Goal: Transaction & Acquisition: Purchase product/service

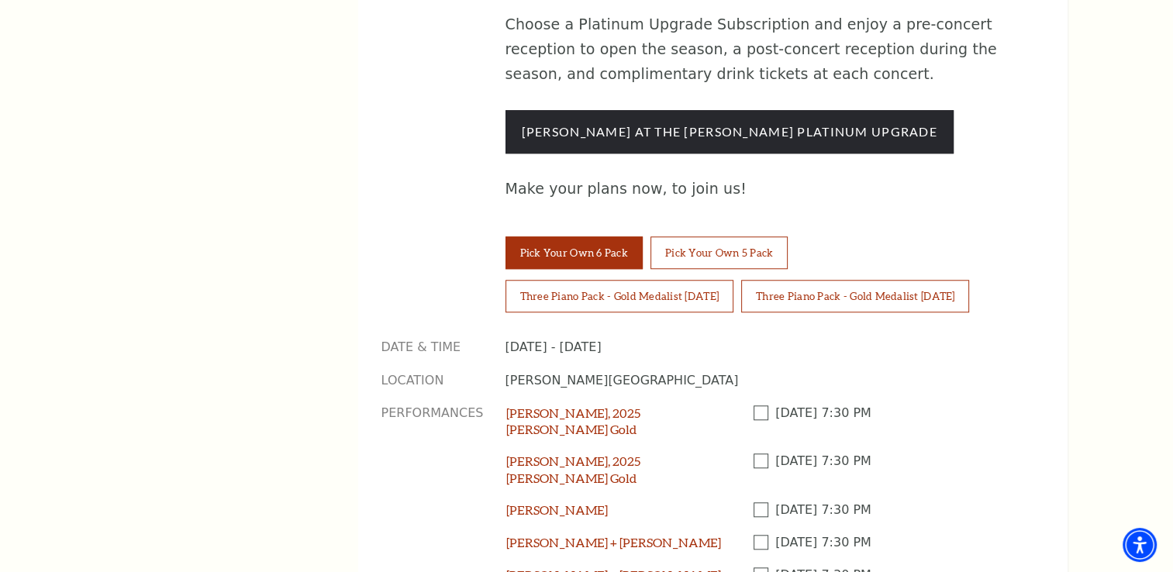
scroll to position [1319, 0]
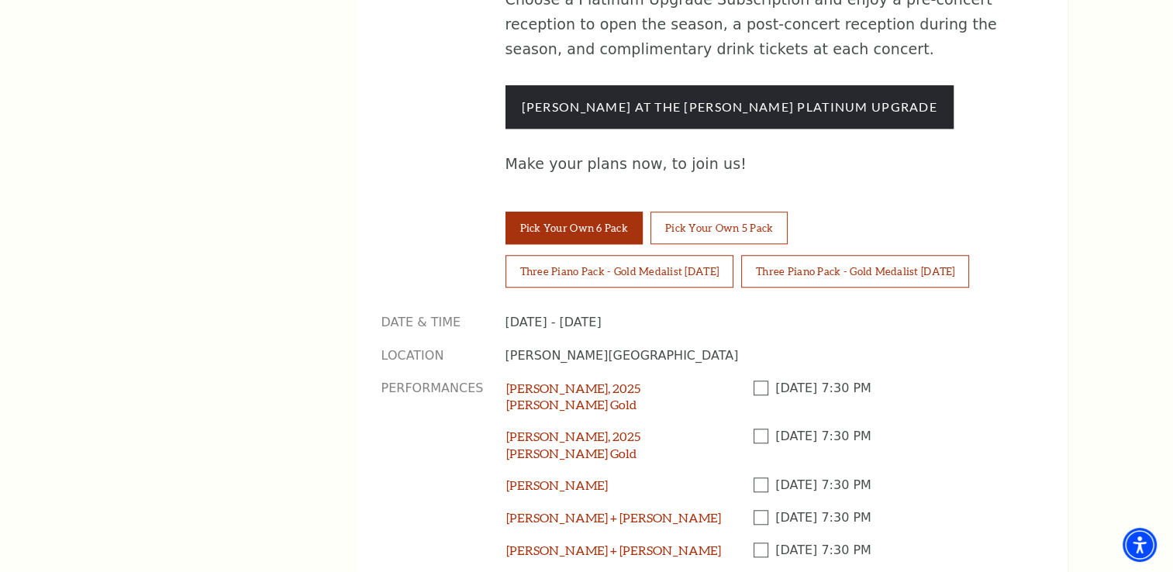
click at [763, 429] on span at bounding box center [765, 436] width 22 height 15
click at [0, 0] on input "Checkbox field" at bounding box center [0, 0] width 0 height 0
click at [760, 478] on span at bounding box center [765, 485] width 22 height 15
click at [0, 0] on input "Checkbox field" at bounding box center [0, 0] width 0 height 0
click at [766, 510] on span at bounding box center [765, 517] width 22 height 15
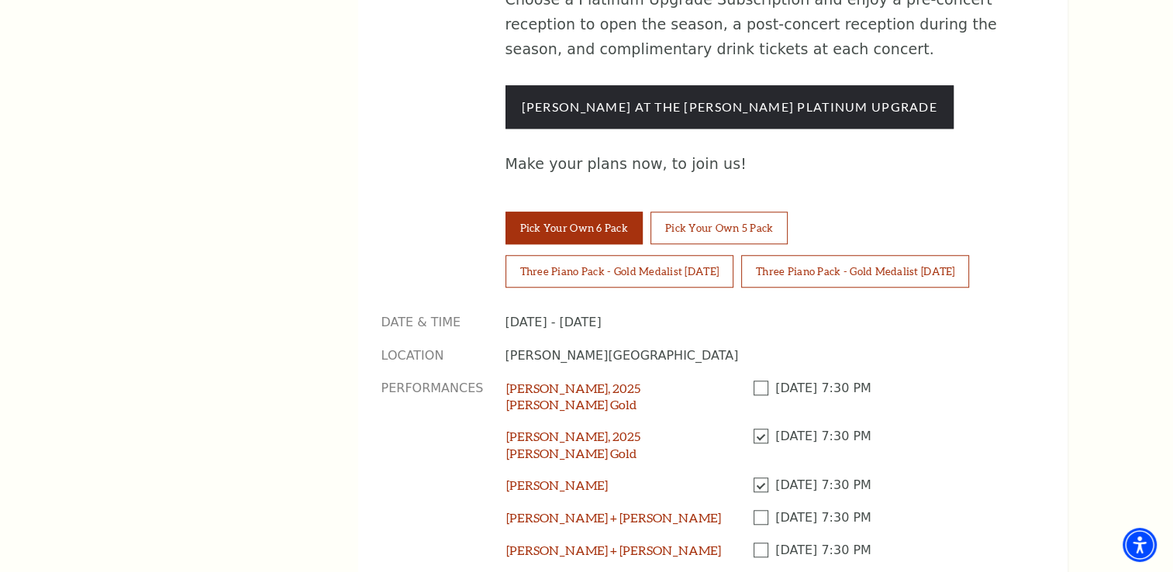
click at [0, 0] on input "Checkbox field" at bounding box center [0, 0] width 0 height 0
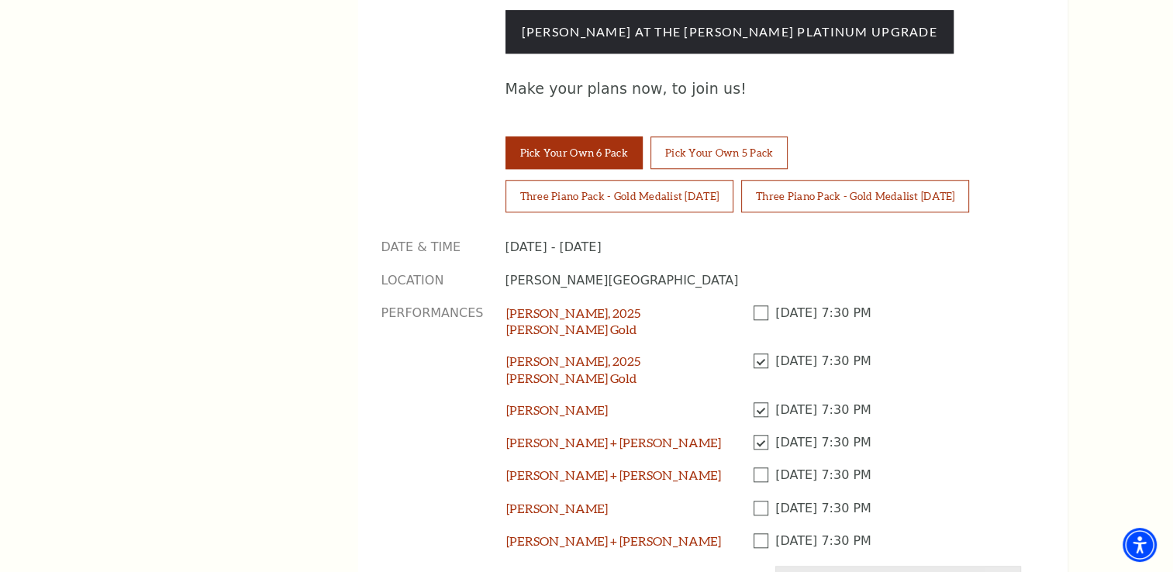
scroll to position [1474, 0]
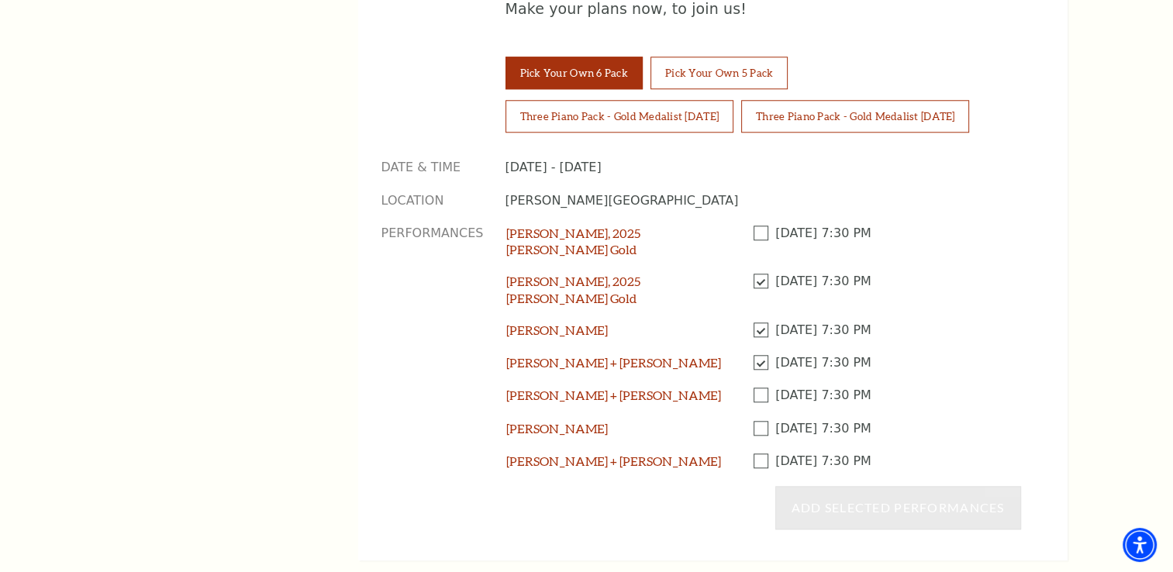
click at [760, 355] on span at bounding box center [765, 362] width 22 height 15
click at [0, 0] on input "Checkbox field" at bounding box center [0, 0] width 0 height 0
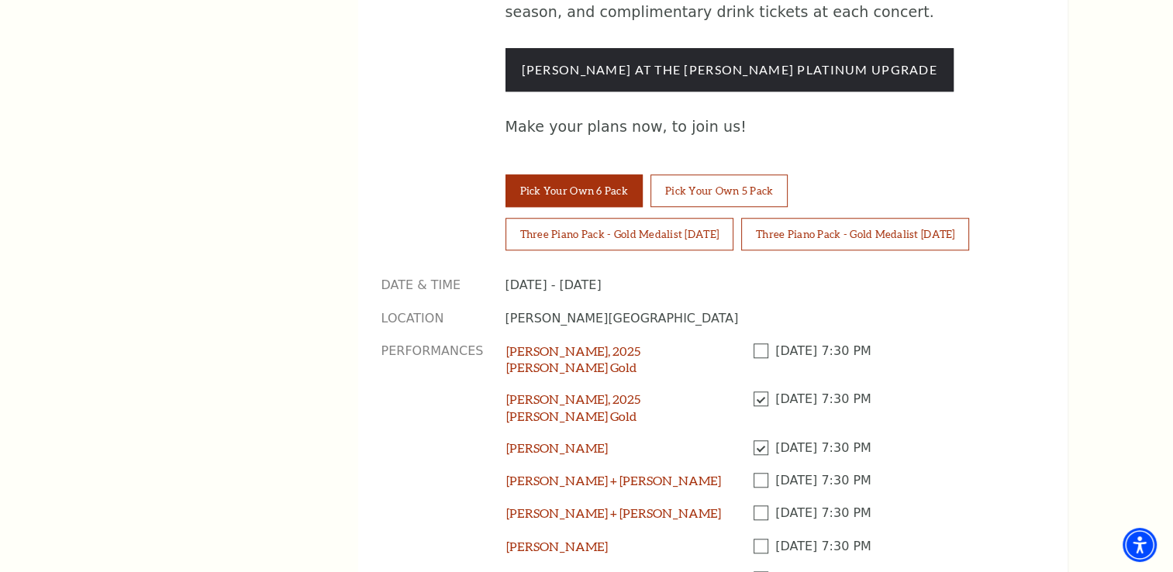
scroll to position [1241, 0]
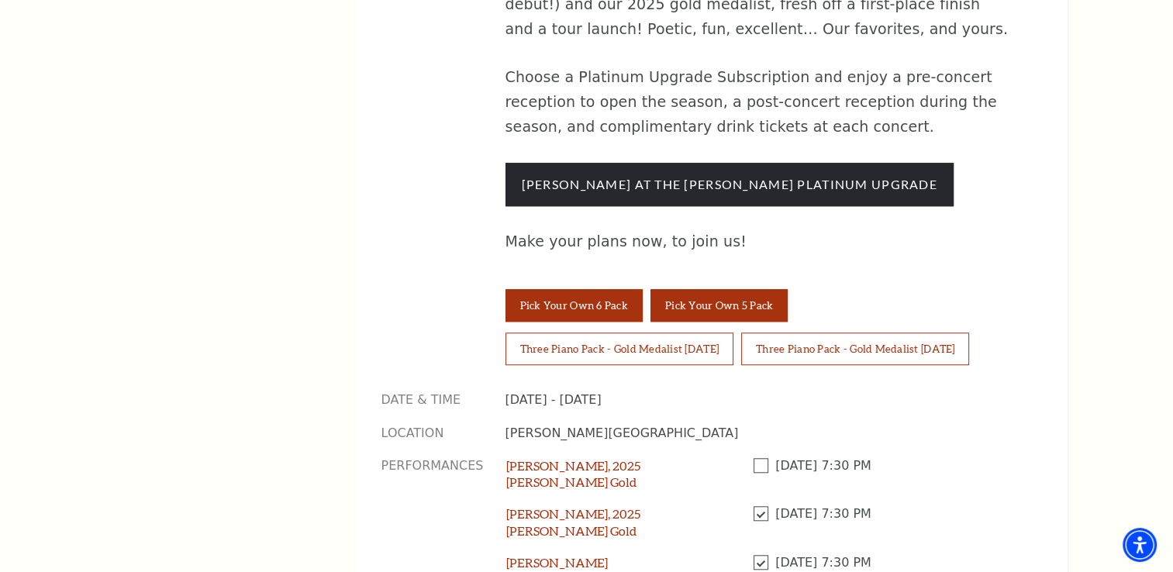
click at [727, 289] on button "Pick Your Own 5 Pack" at bounding box center [719, 305] width 137 height 33
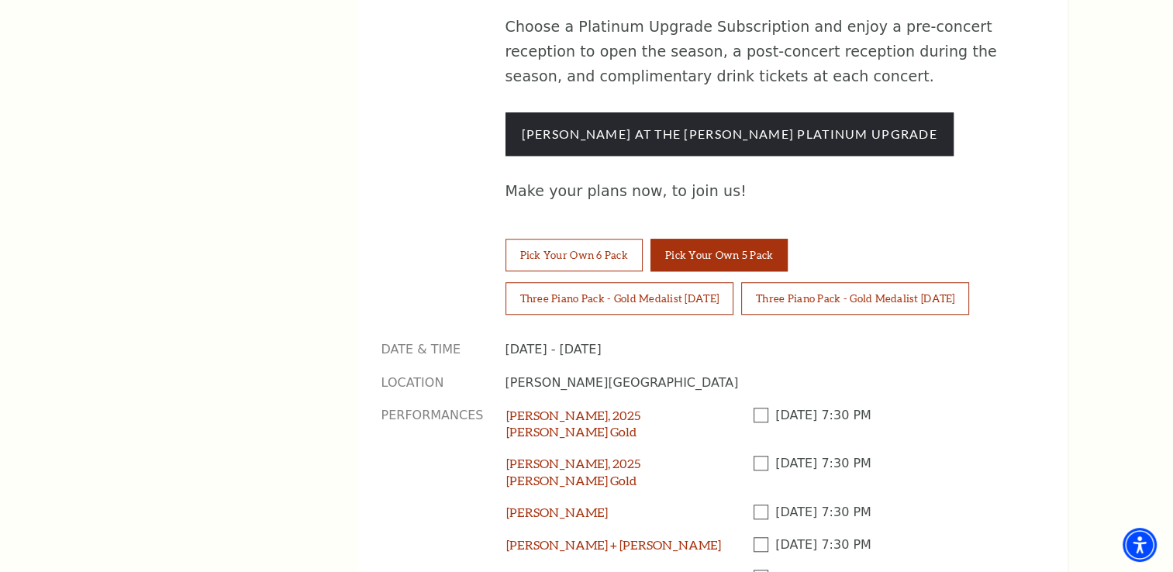
scroll to position [1319, 0]
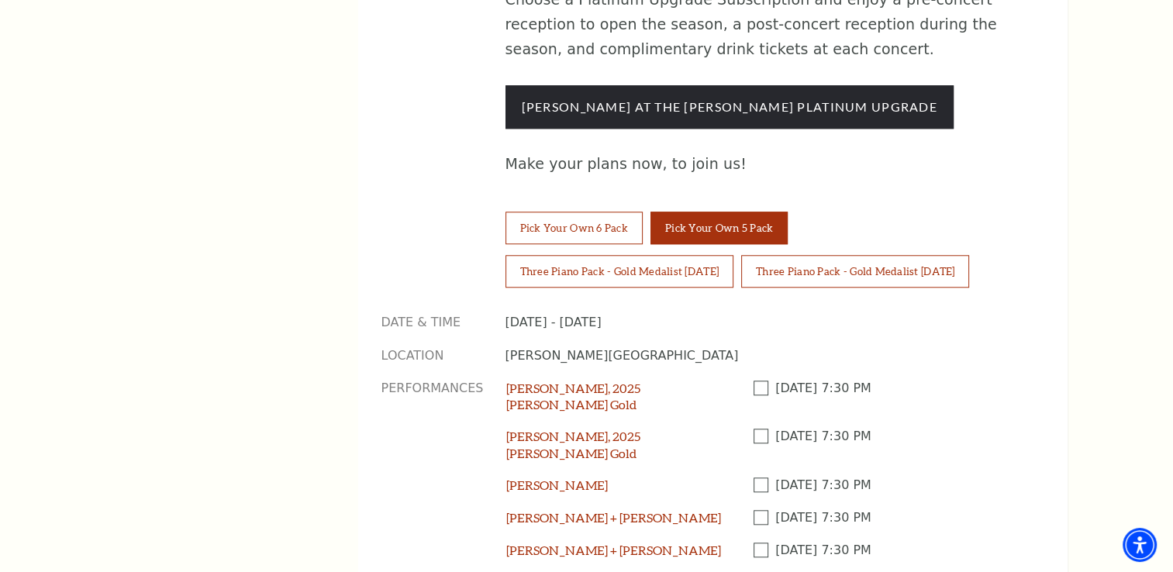
click at [755, 429] on span at bounding box center [765, 436] width 22 height 15
click at [0, 0] on input "Checkbox field" at bounding box center [0, 0] width 0 height 0
click at [768, 478] on span at bounding box center [765, 485] width 22 height 15
click at [0, 0] on input "Checkbox field" at bounding box center [0, 0] width 0 height 0
click at [758, 543] on span at bounding box center [765, 550] width 22 height 15
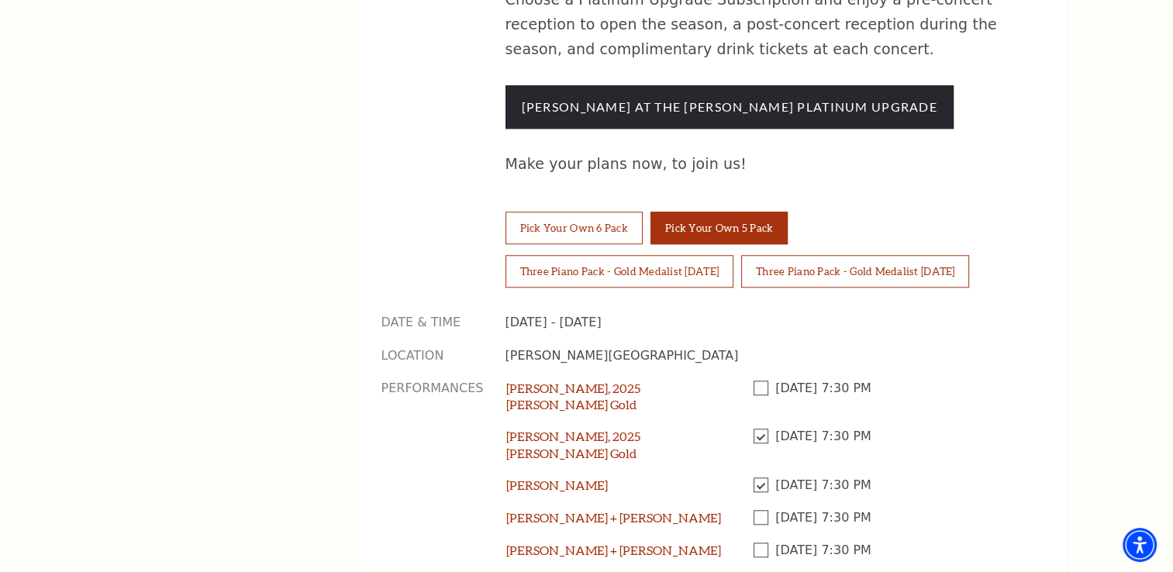
click at [0, 0] on input "Checkbox field" at bounding box center [0, 0] width 0 height 0
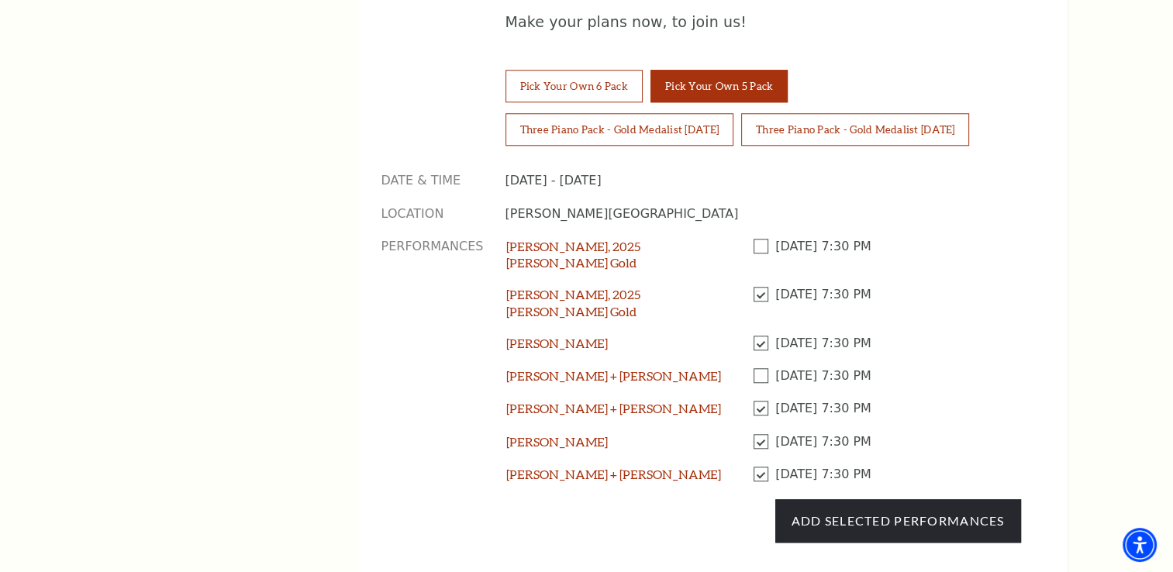
scroll to position [1474, 0]
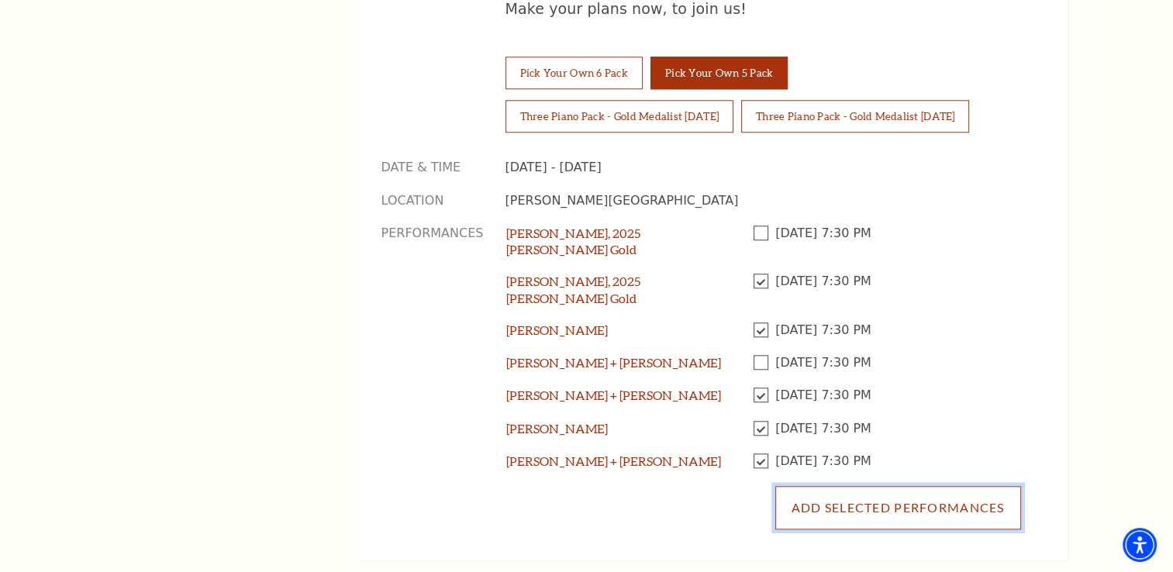
click at [879, 486] on button "Add Selected Performances" at bounding box center [899, 507] width 246 height 43
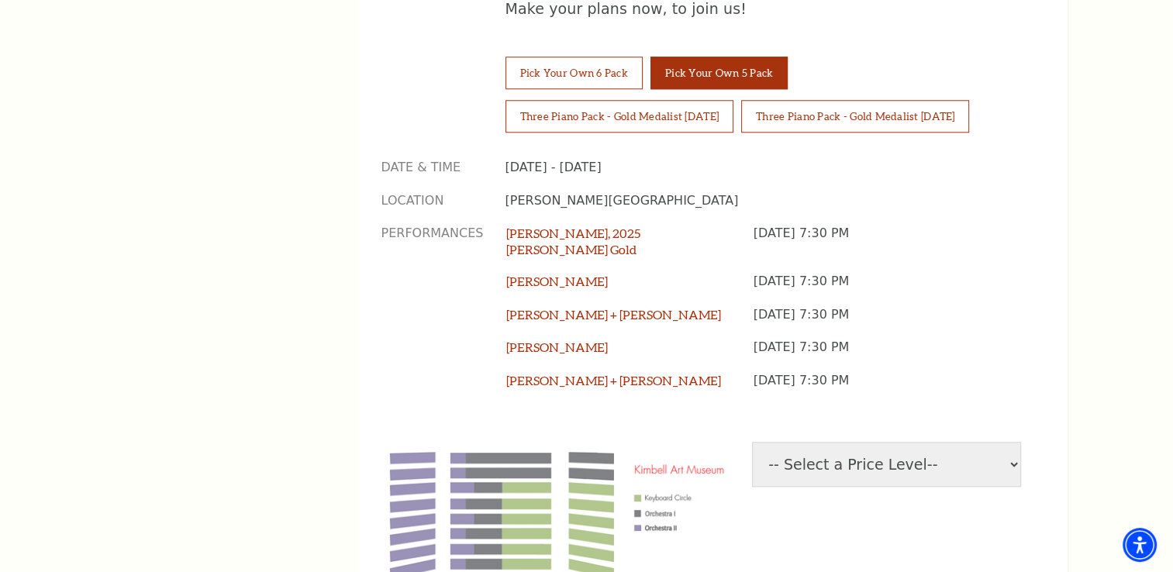
scroll to position [1551, 0]
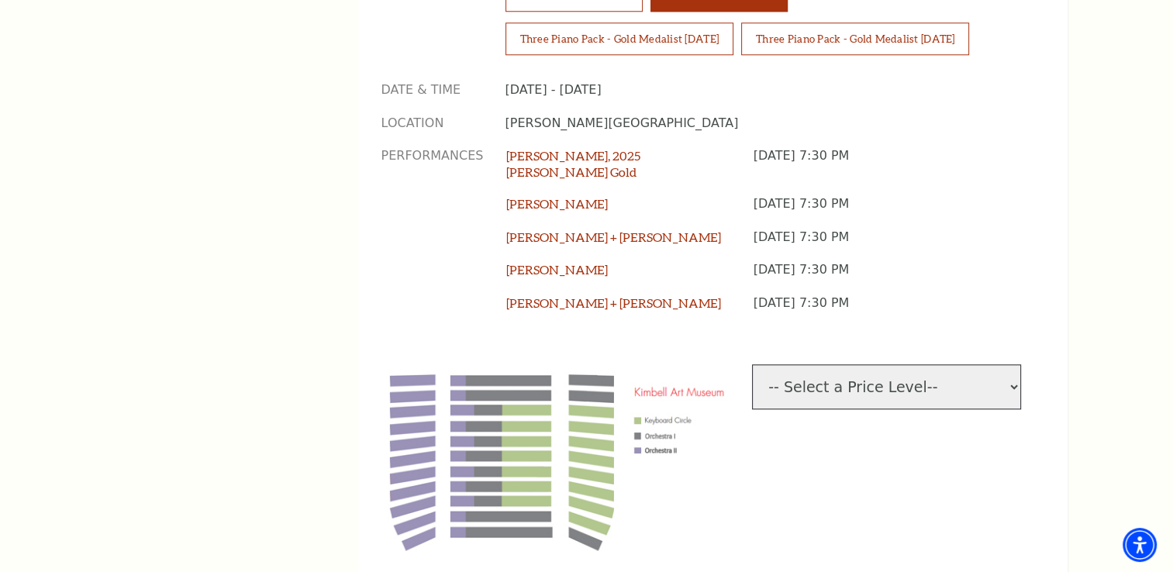
click at [1014, 365] on select "-- Select a Price Level-- $51 Keyboard Circle $38 Orchestra I $23 Orchestra II" at bounding box center [886, 387] width 269 height 45
select select "[object Object]"
click at [752, 365] on select "-- Select a Price Level-- $51 Keyboard Circle $38 Orchestra I $23 Orchestra II" at bounding box center [886, 387] width 269 height 45
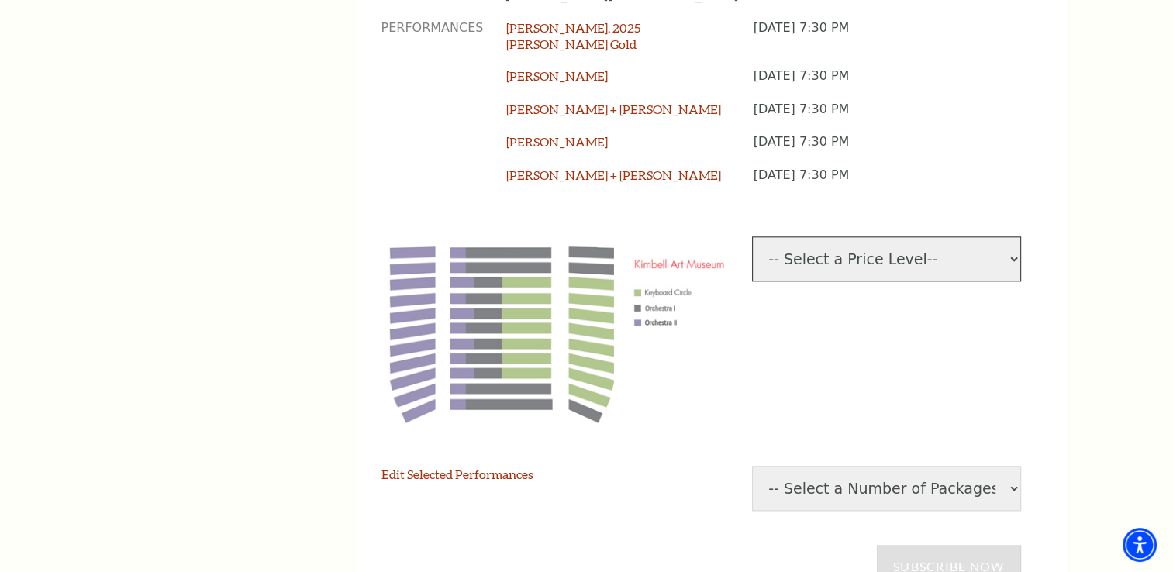
scroll to position [1706, 0]
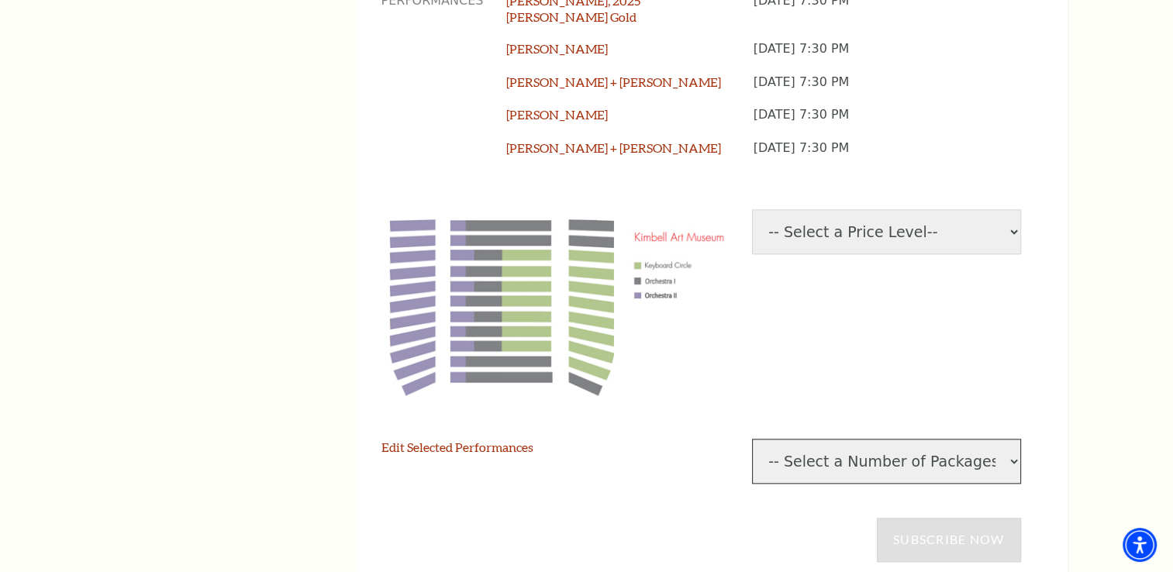
click at [989, 439] on select "-- Select a Number of Packages-- 1 2 3 4" at bounding box center [886, 461] width 269 height 45
select select "2"
click at [752, 439] on select "-- Select a Number of Packages-- 1 2 3 4" at bounding box center [886, 461] width 269 height 45
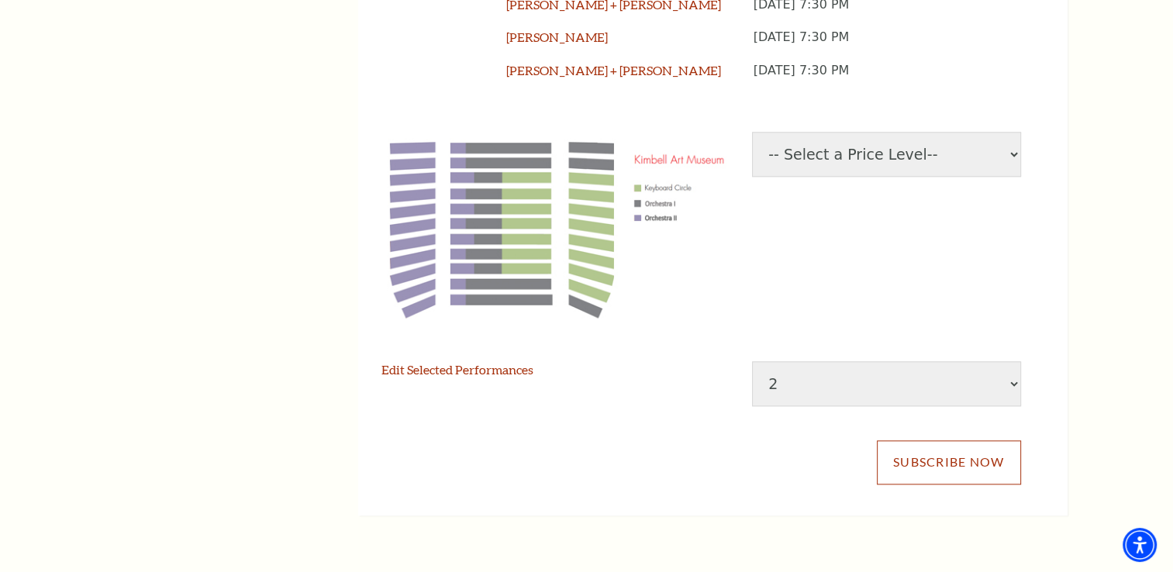
click at [969, 441] on link "Subscribe Now" at bounding box center [949, 462] width 144 height 43
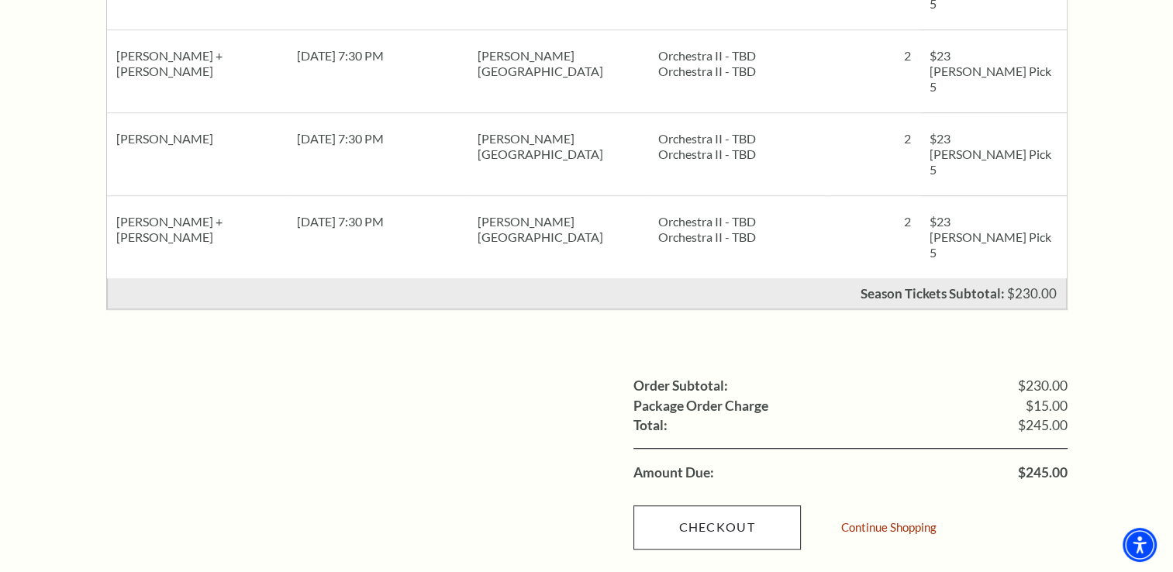
scroll to position [931, 0]
click at [682, 505] on link "Checkout" at bounding box center [718, 526] width 168 height 43
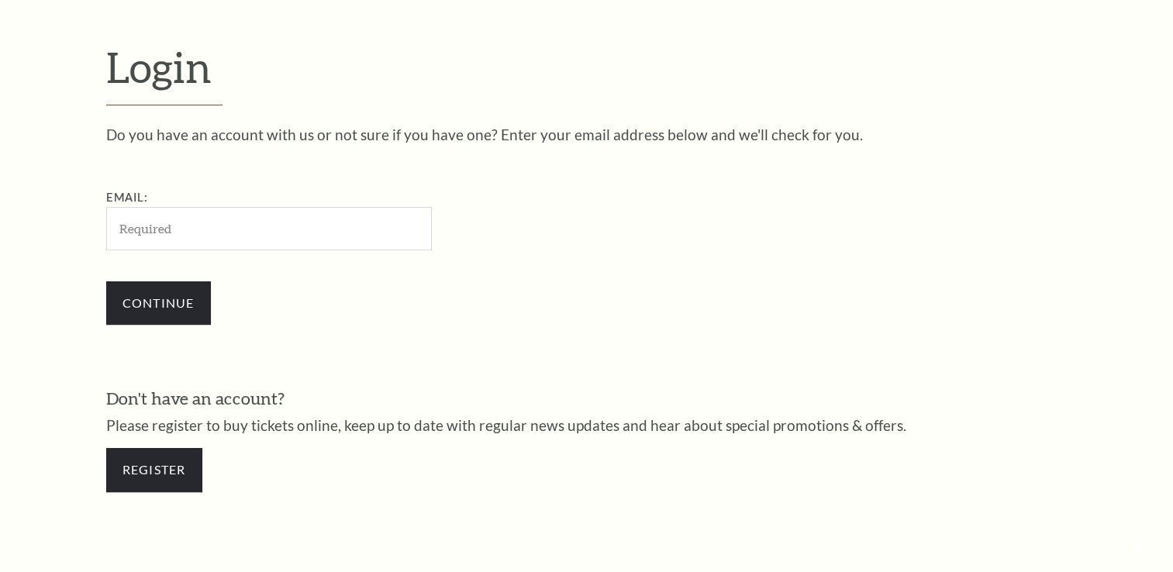
scroll to position [458, 0]
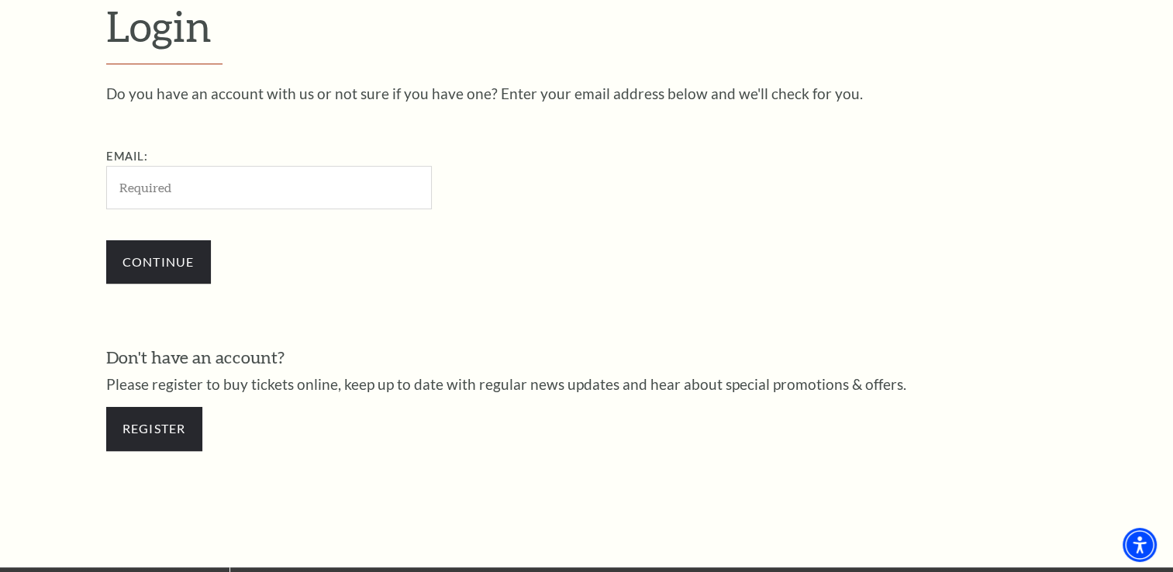
click at [363, 194] on input "Email:" at bounding box center [269, 187] width 326 height 43
type input "bjohnson@settlepou.com"
click at [171, 266] on input "Continue" at bounding box center [158, 261] width 105 height 43
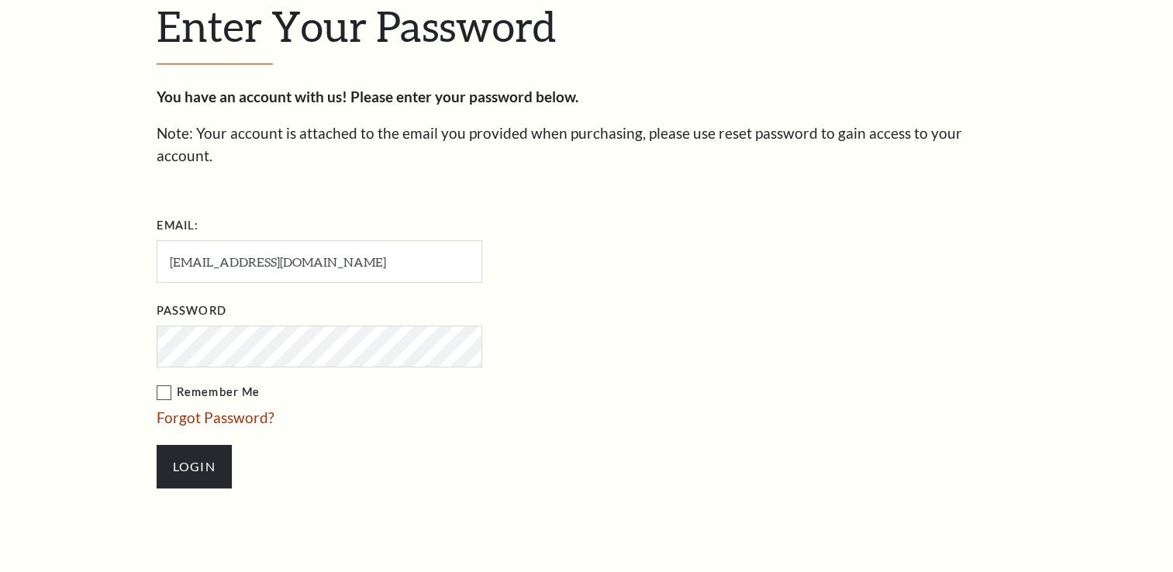
scroll to position [472, 0]
click at [160, 384] on label "Remember Me" at bounding box center [397, 393] width 481 height 19
click at [0, 0] on input "Remember Me" at bounding box center [0, 0] width 0 height 0
click at [188, 447] on input "Login" at bounding box center [194, 467] width 75 height 43
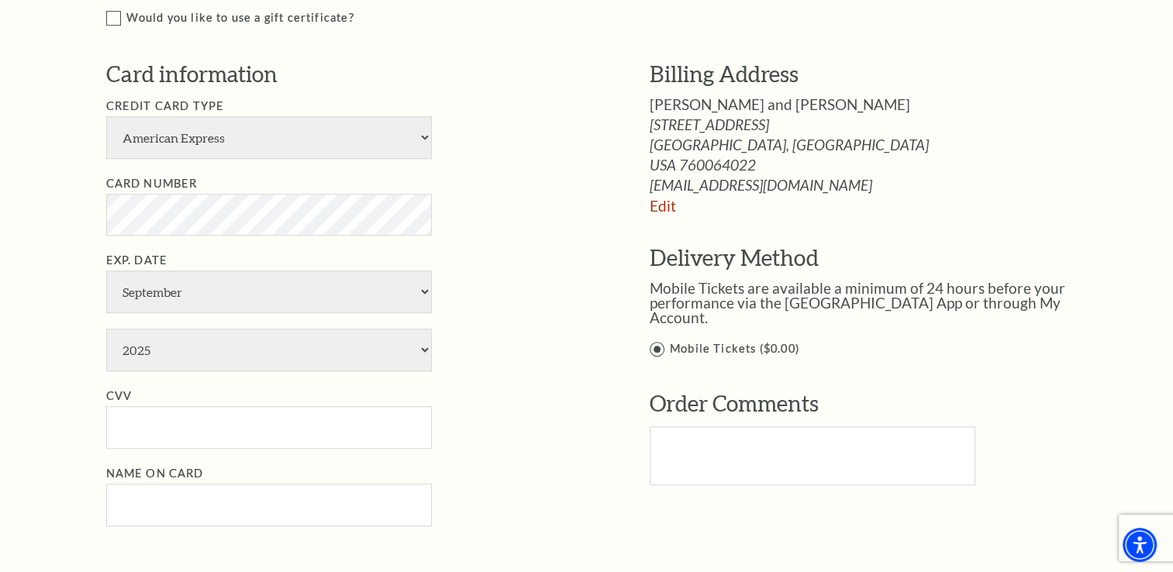
scroll to position [1086, 0]
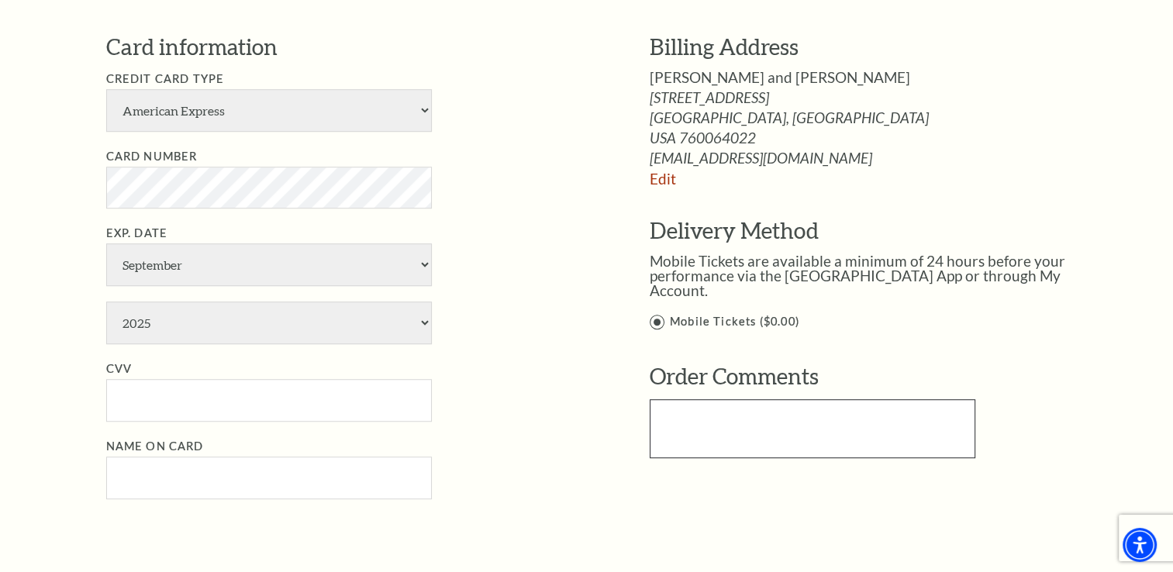
click at [745, 399] on textarea "Text area" at bounding box center [813, 428] width 326 height 59
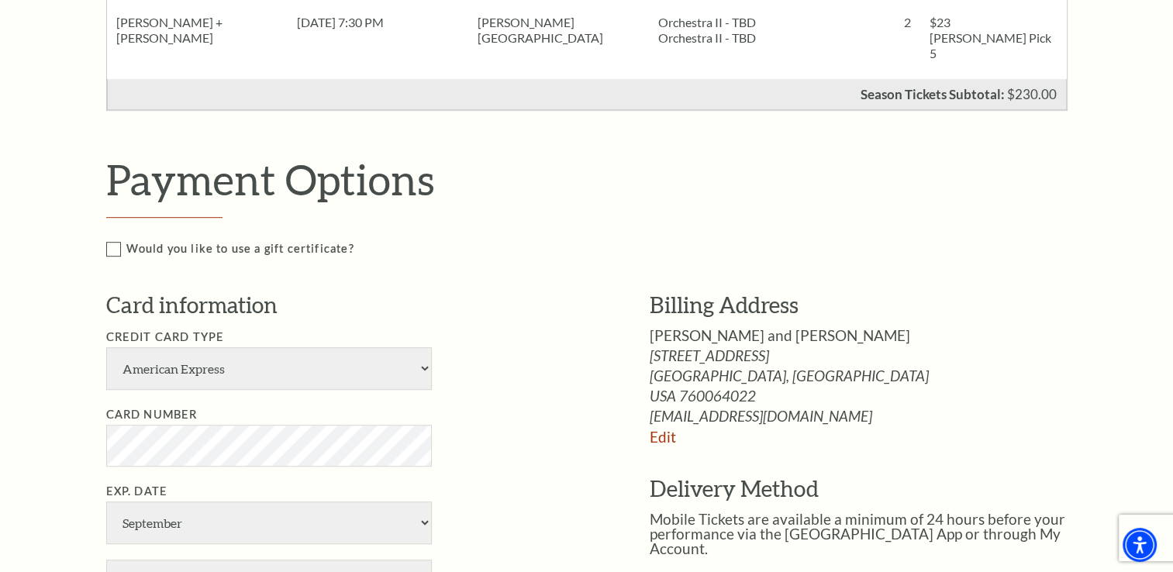
scroll to position [853, 0]
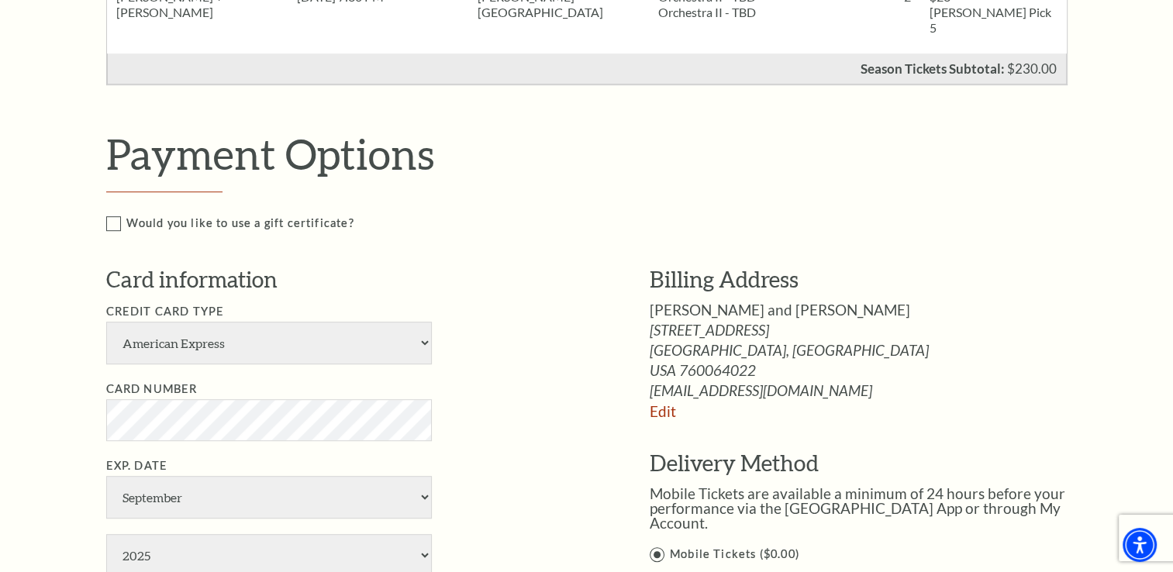
type textarea "We would like the same seats we had last season. [PERSON_NAME] and [PERSON_NAME]"
click at [400, 322] on select "American Express Visa Master Card Discover" at bounding box center [269, 343] width 326 height 43
select select "24"
click at [106, 322] on select "American Express Visa Master Card Discover" at bounding box center [269, 343] width 326 height 43
click at [274, 476] on select "January February March April May June July August September October November De…" at bounding box center [269, 497] width 326 height 43
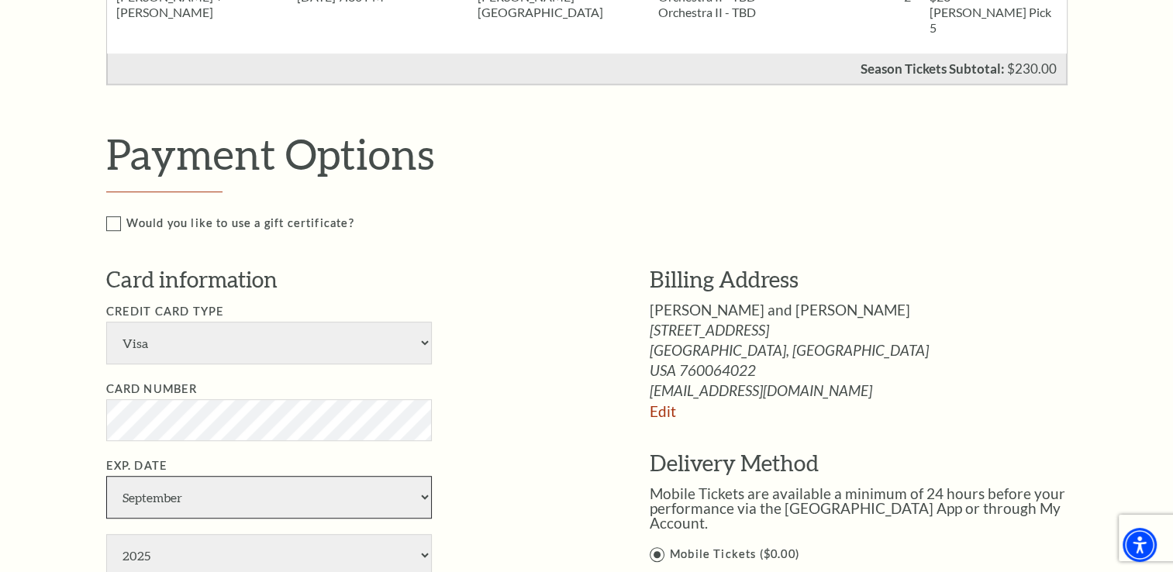
select select "11"
click at [106, 476] on select "January February March April May June July August September October November De…" at bounding box center [269, 497] width 326 height 43
click at [278, 534] on select "2025 2026 2027 2028 2029 2030 2031 2032 2033 2034" at bounding box center [269, 555] width 326 height 43
select select "2027"
click at [106, 534] on select "2025 2026 2027 2028 2029 2030 2031 2032 2033 2034" at bounding box center [269, 555] width 326 height 43
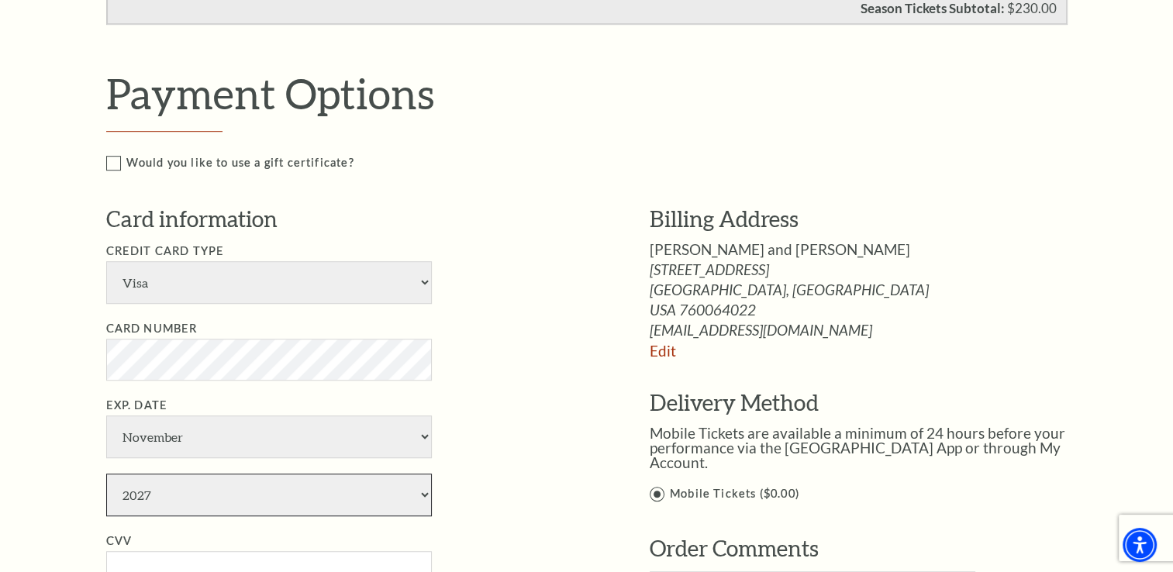
scroll to position [1008, 0]
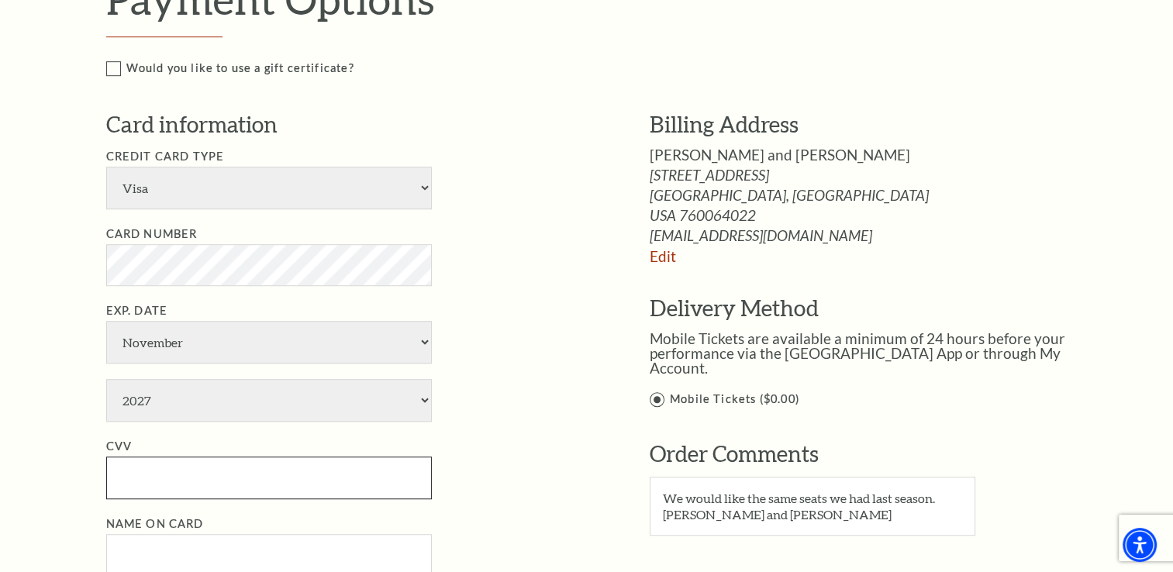
click at [216, 457] on input "CVV" at bounding box center [269, 478] width 326 height 43
type input "435"
click at [165, 534] on input "Name on Card" at bounding box center [269, 555] width 326 height 43
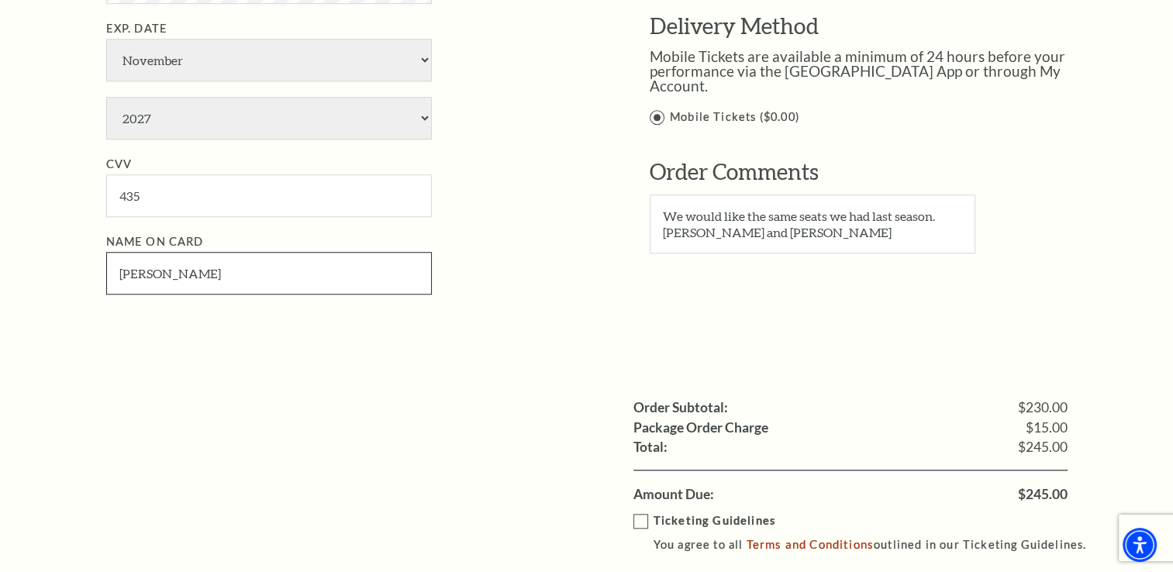
scroll to position [1319, 0]
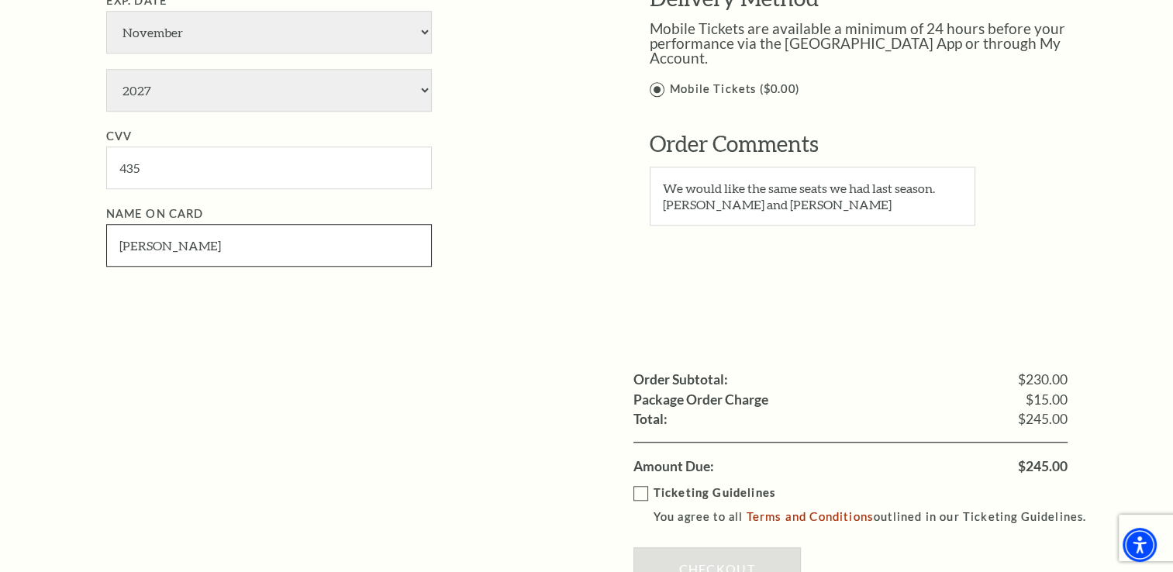
type input "[PERSON_NAME]"
click at [634, 484] on label "Ticketing Guidelines You agree to all Terms and Conditions outlined in our Tick…" at bounding box center [868, 505] width 468 height 43
click at [0, 0] on input "Ticketing Guidelines You agree to all Terms and Conditions outlined in our Tick…" at bounding box center [0, 0] width 0 height 0
click at [683, 548] on link "Checkout" at bounding box center [718, 569] width 168 height 43
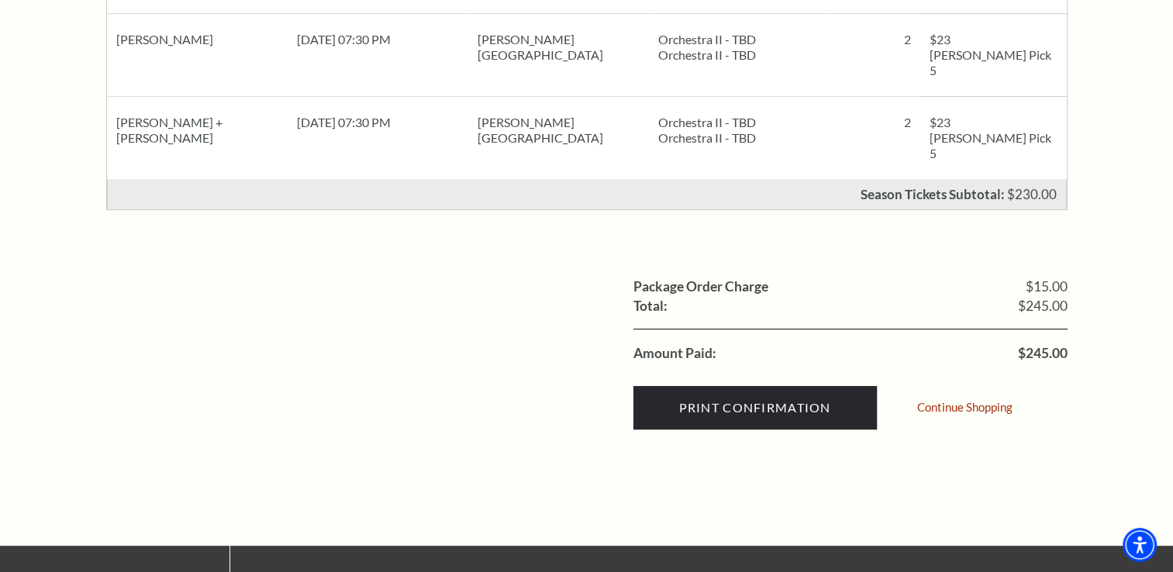
scroll to position [620, 0]
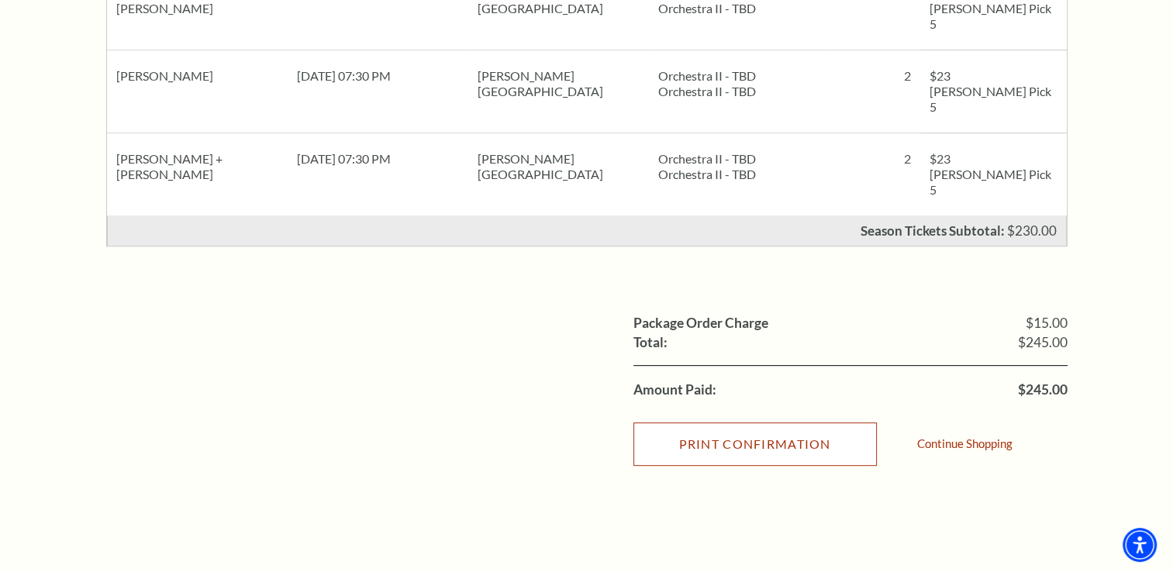
click at [729, 423] on input "Print Confirmation" at bounding box center [756, 444] width 244 height 43
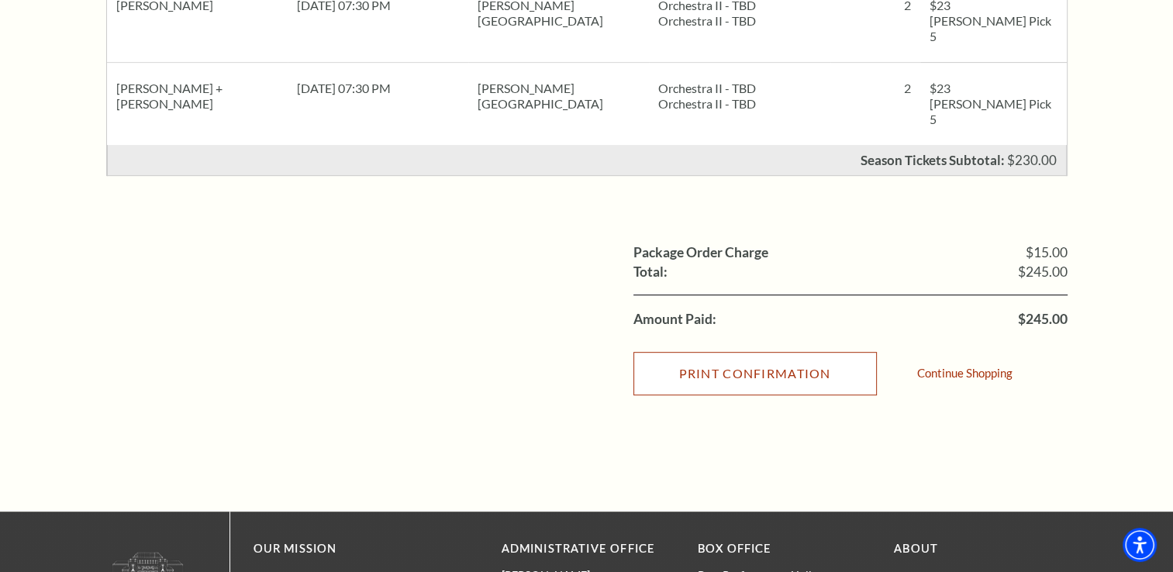
scroll to position [776, 0]
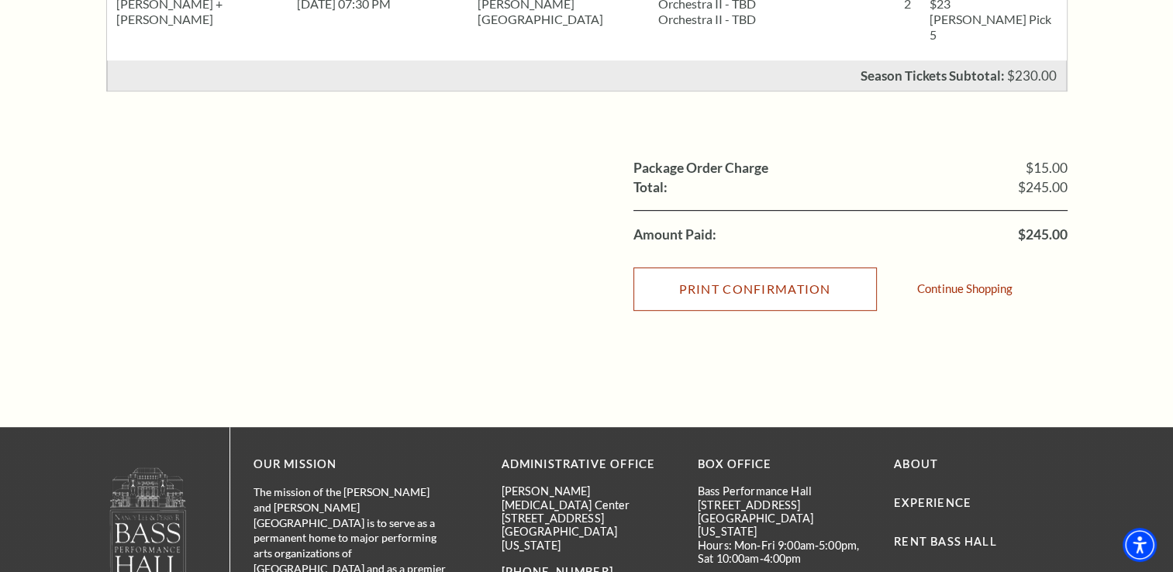
drag, startPoint x: 817, startPoint y: 213, endPoint x: 130, endPoint y: 479, distance: 736.2
click at [817, 268] on input "Print Confirmation" at bounding box center [756, 289] width 244 height 43
